Goal: Information Seeking & Learning: Learn about a topic

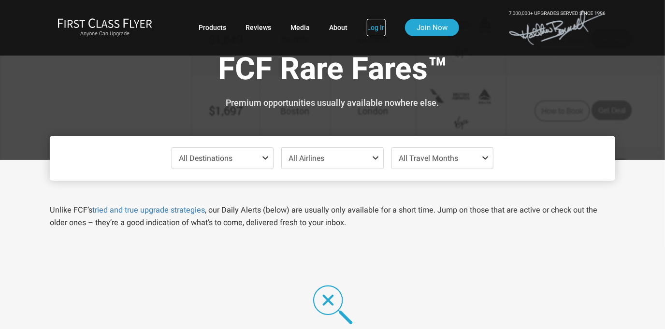
click at [379, 21] on link "Log In" at bounding box center [376, 27] width 19 height 17
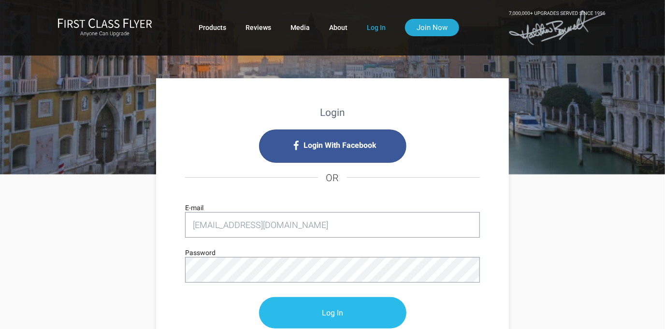
click at [376, 320] on input "Log In" at bounding box center [332, 312] width 147 height 31
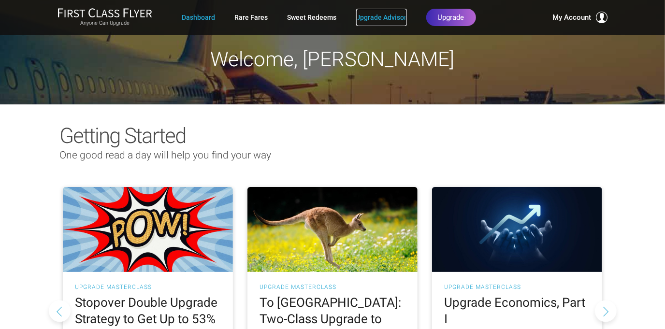
click at [381, 16] on link "Upgrade Advisor" at bounding box center [381, 17] width 51 height 17
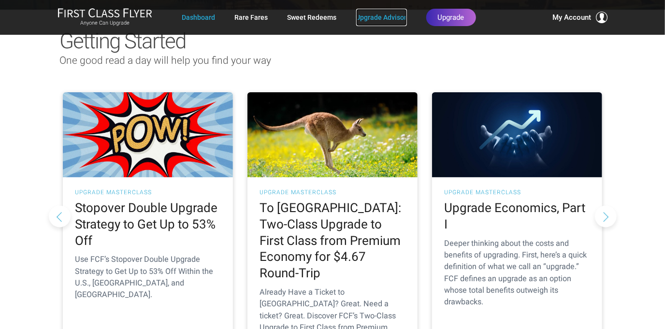
scroll to position [95, 0]
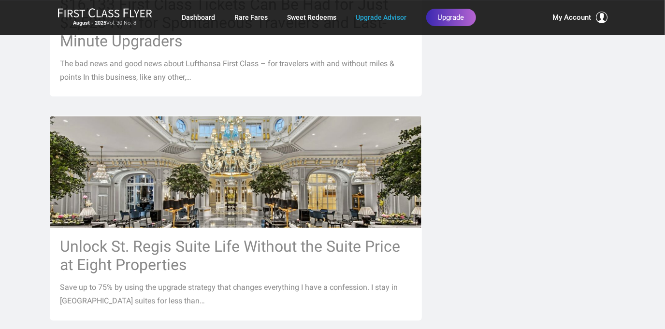
scroll to position [651, 0]
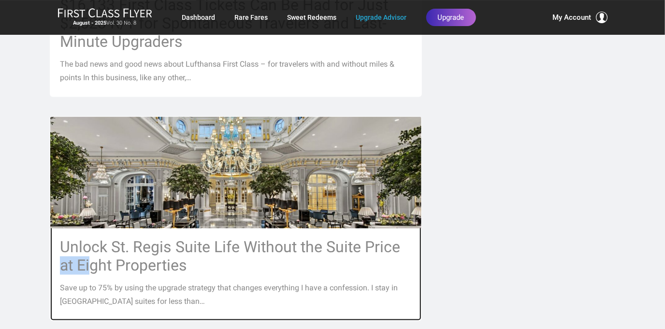
click at [503, 218] on div "Already Have a Ticket to Asia? Great. Need a Ticket? Great. Discover FCF’s Two-…" at bounding box center [333, 191] width 580 height 1156
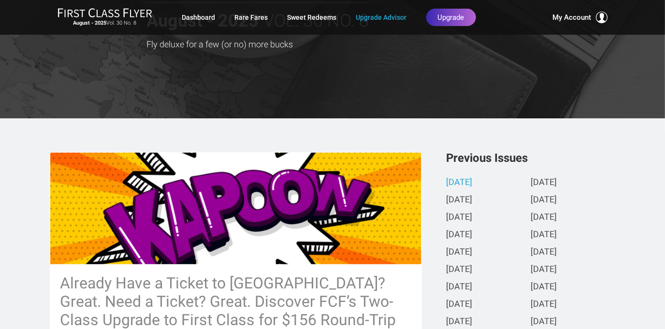
scroll to position [0, 0]
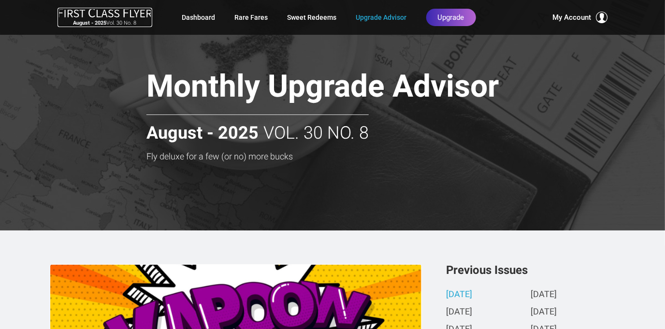
click at [130, 14] on img at bounding box center [105, 13] width 95 height 10
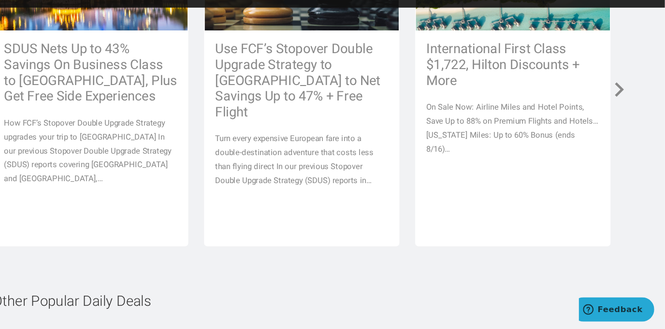
scroll to position [4268, 0]
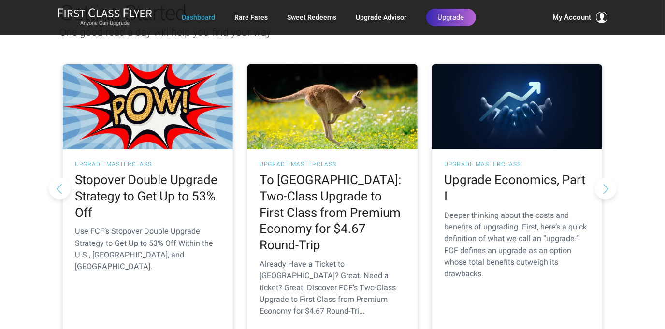
scroll to position [123, 0]
click at [637, 179] on div "Getting Started One good read a day will help you find your way As Told To FCF …" at bounding box center [332, 175] width 665 height 386
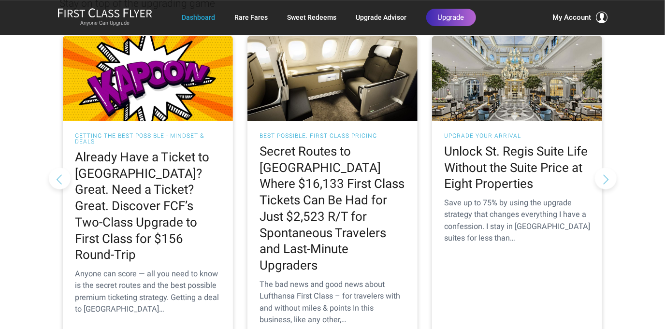
scroll to position [933, 0]
click at [636, 201] on div "August Monthly Advisor Stay on top of the upgrading game Upgrade Your Arrival U…" at bounding box center [332, 184] width 665 height 480
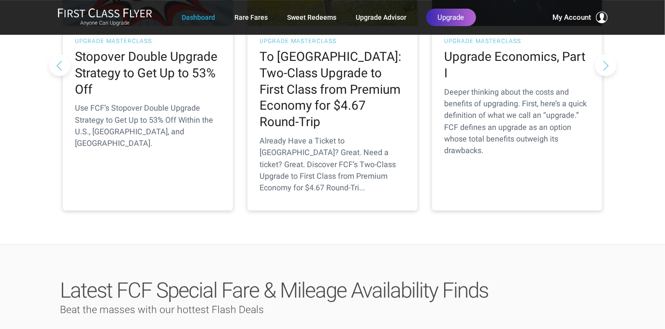
scroll to position [0, 0]
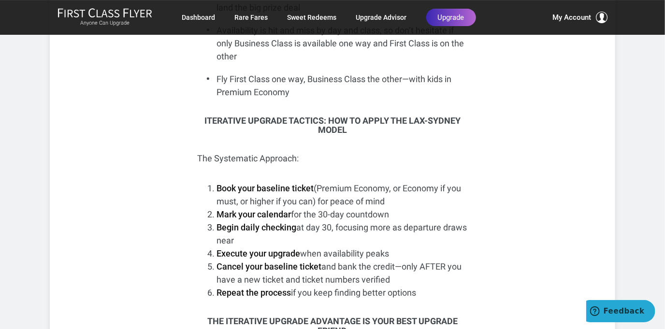
scroll to position [6351, 0]
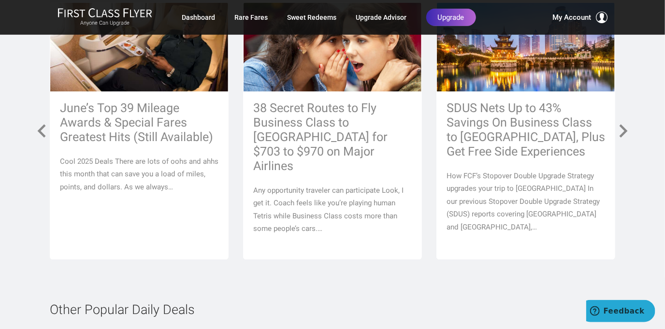
scroll to position [2548, 0]
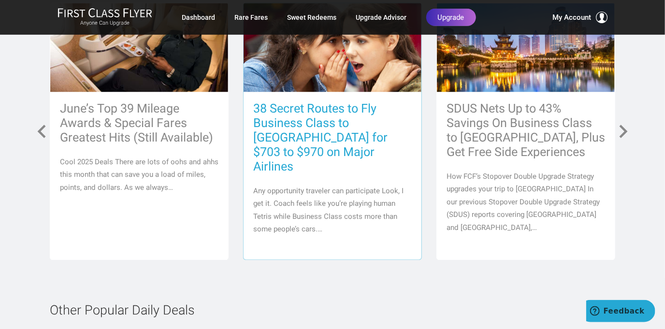
click at [359, 141] on h3 "38 Secret Routes to Fly Business Class to [GEOGRAPHIC_DATA] for $703 to $970 on…" at bounding box center [332, 138] width 159 height 73
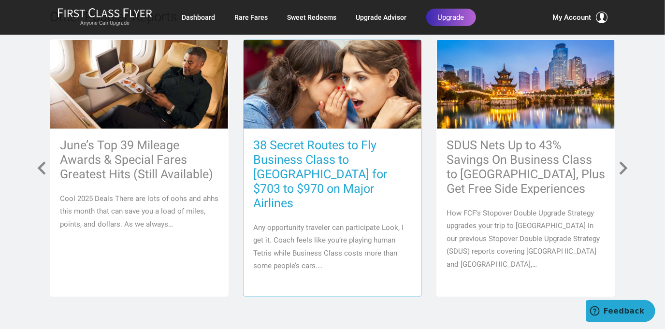
scroll to position [2510, 0]
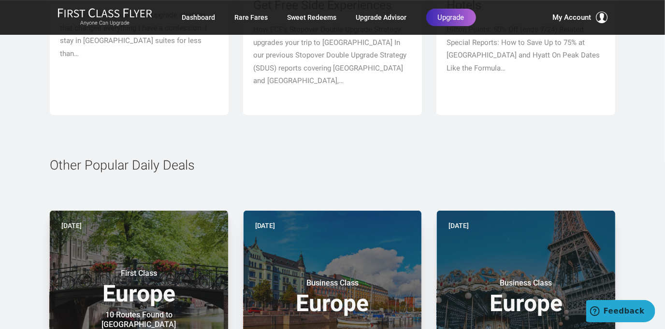
scroll to position [5120, 0]
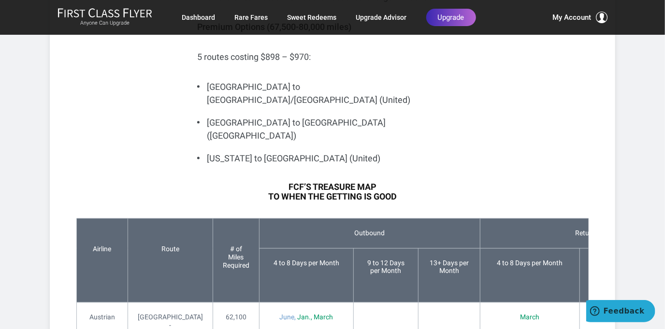
scroll to position [2274, 0]
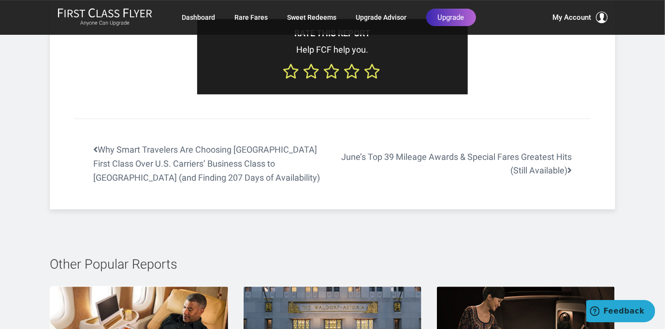
scroll to position [4444, 0]
